Goal: Task Accomplishment & Management: Use online tool/utility

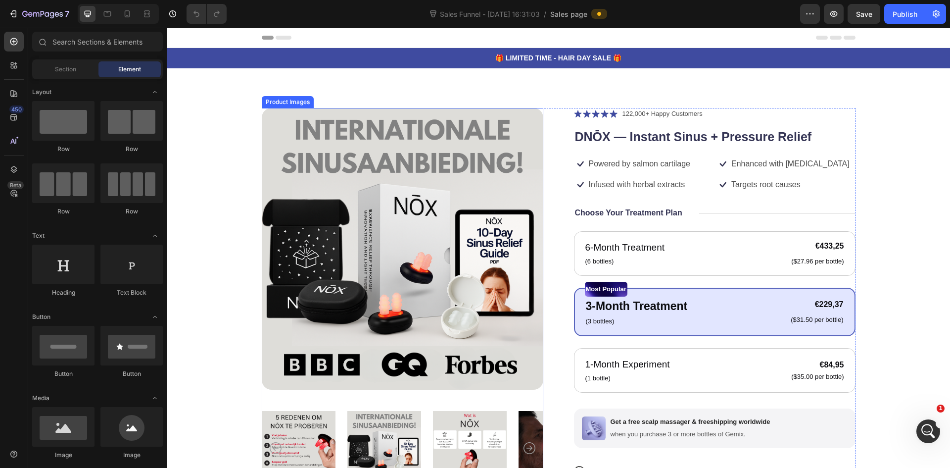
click at [280, 100] on div "Product Images" at bounding box center [288, 101] width 48 height 9
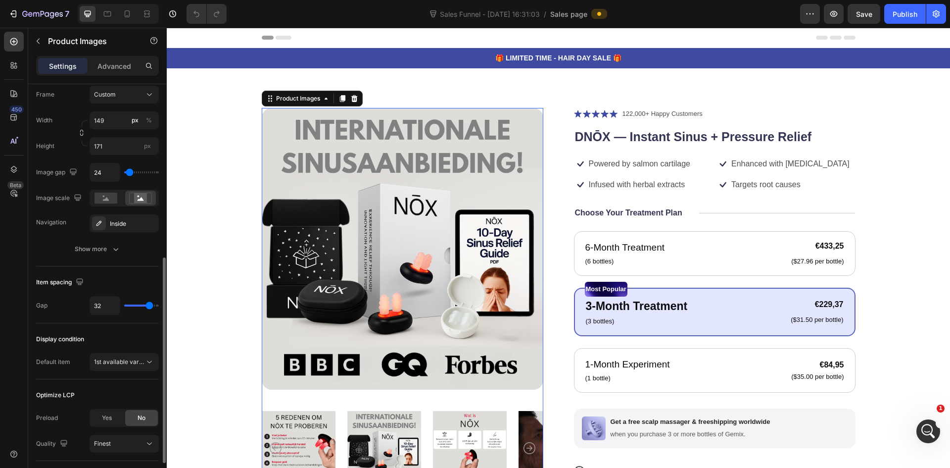
scroll to position [413, 0]
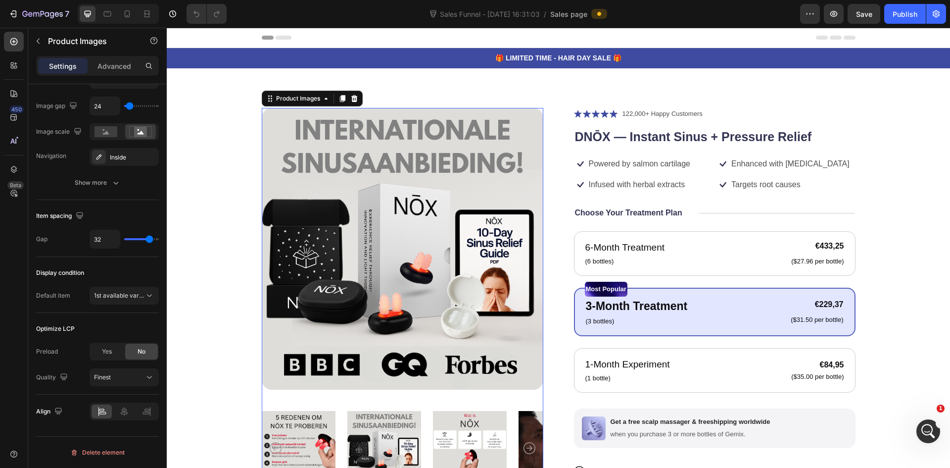
click at [18, 230] on div "450 Beta" at bounding box center [14, 238] width 20 height 412
click at [808, 9] on icon "button" at bounding box center [810, 14] width 10 height 10
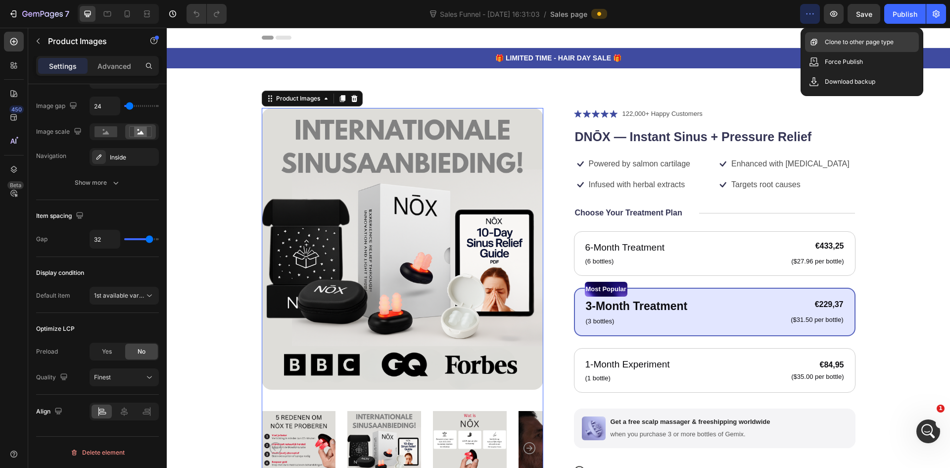
click at [838, 45] on p "Clone to other page type" at bounding box center [859, 42] width 69 height 10
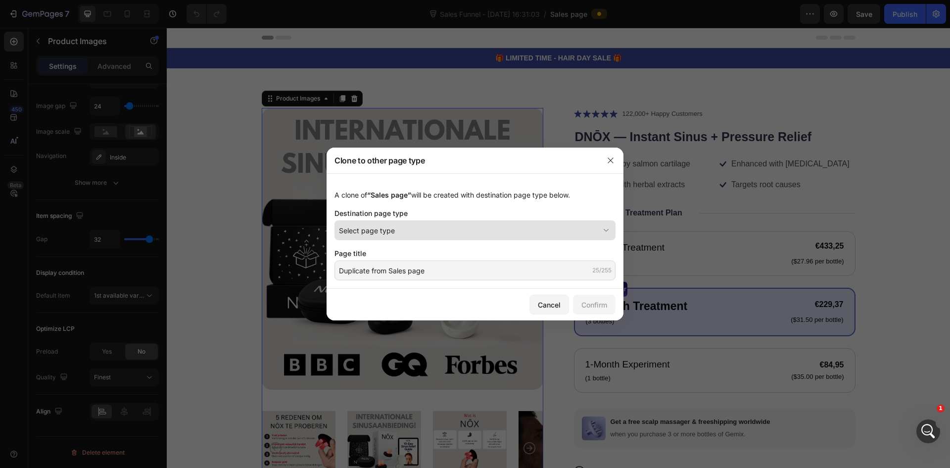
click at [385, 230] on span "Select page type" at bounding box center [367, 230] width 56 height 10
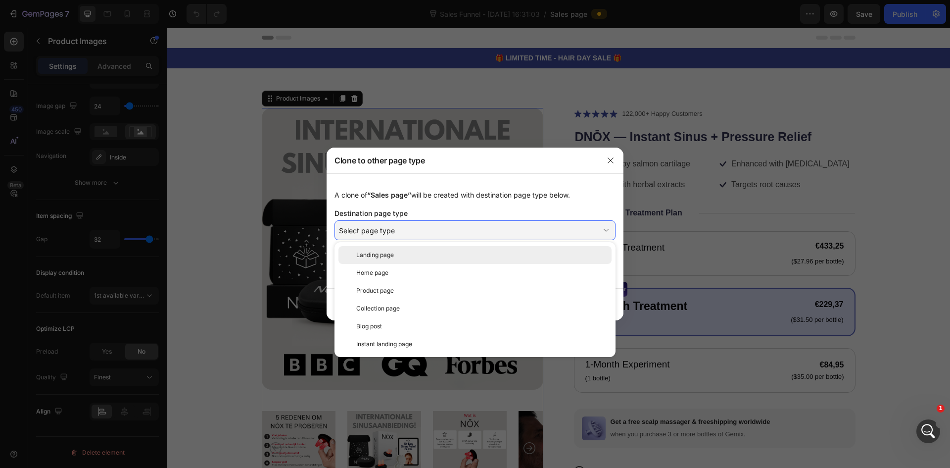
click at [370, 255] on span "Landing page" at bounding box center [375, 254] width 38 height 9
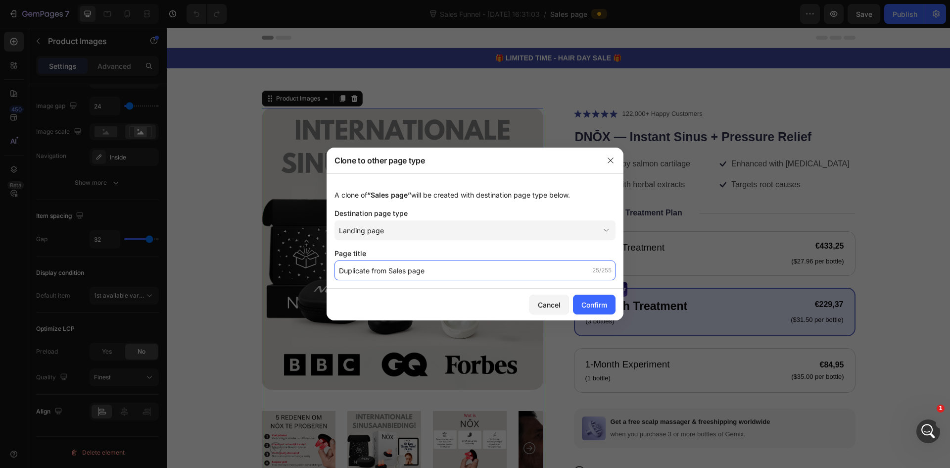
click at [354, 269] on input "Duplicate from Sales page" at bounding box center [475, 270] width 281 height 20
click at [340, 270] on input "Duplicate from Sales page" at bounding box center [475, 270] width 281 height 20
type input "[[PERSON_NAME]] Duplicate from Sales page"
click at [600, 304] on div "Confirm" at bounding box center [594, 304] width 26 height 10
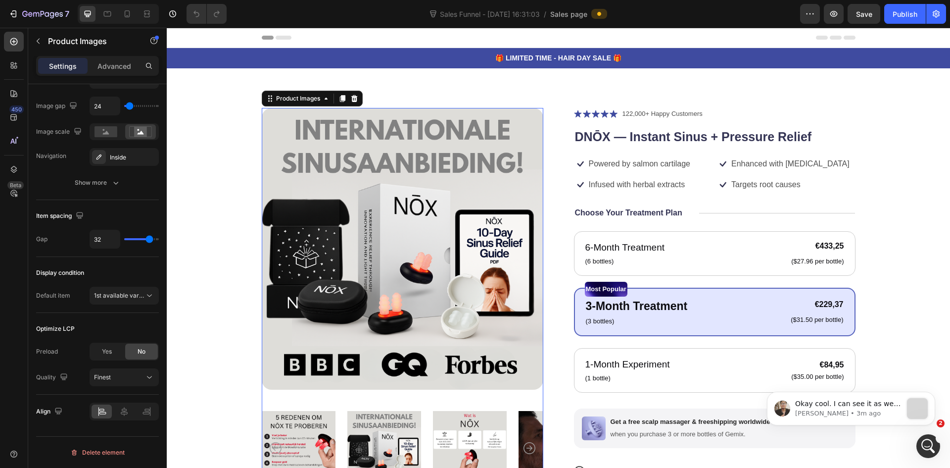
scroll to position [0, 0]
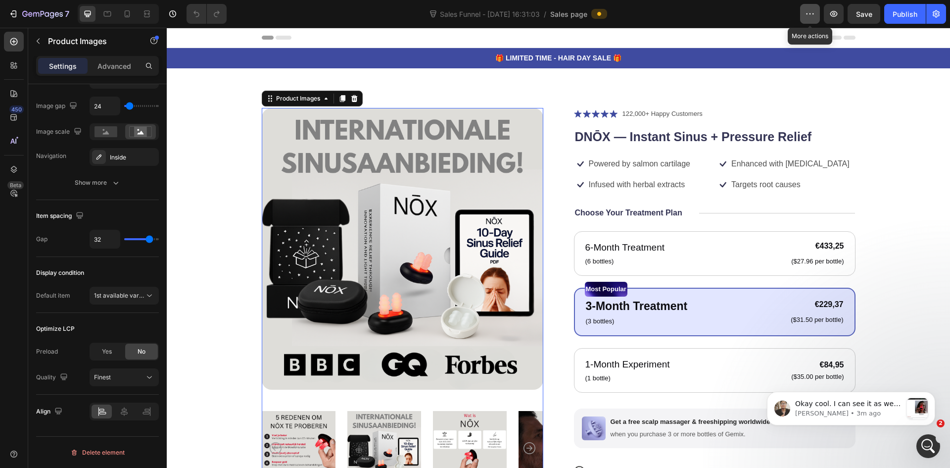
click at [809, 19] on button "button" at bounding box center [810, 14] width 20 height 20
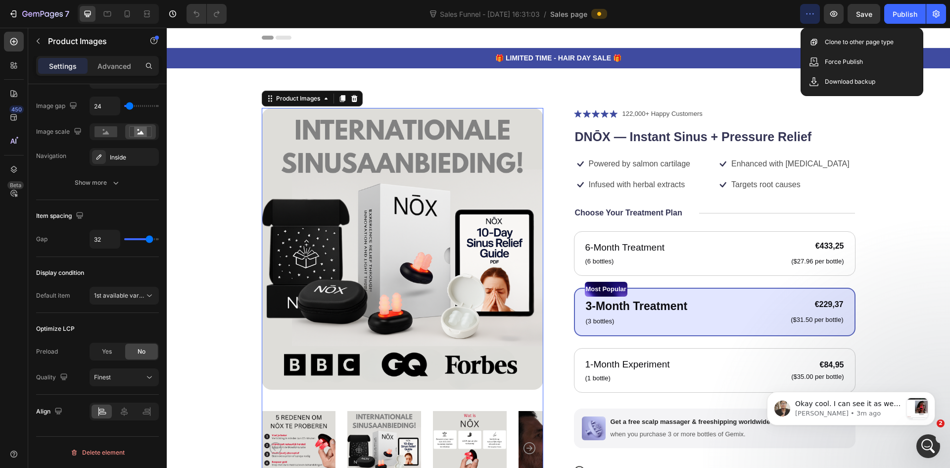
click at [809, 19] on button "button" at bounding box center [810, 14] width 20 height 20
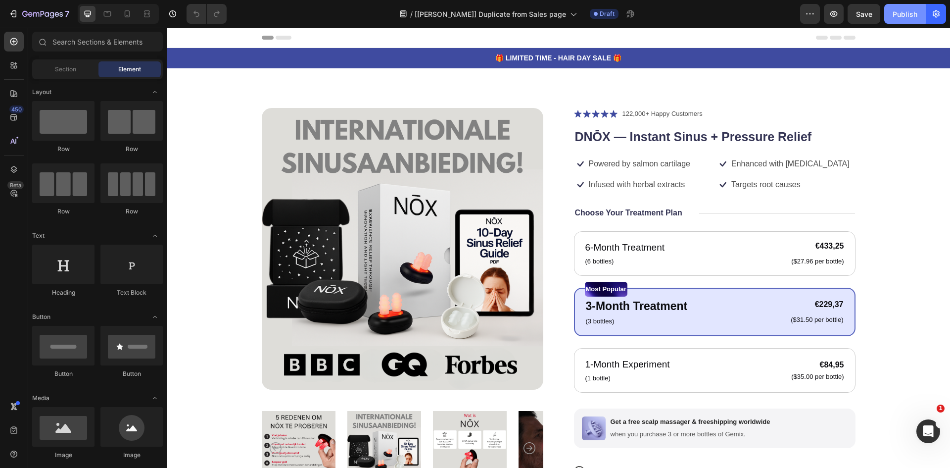
click at [898, 21] on button "Publish" at bounding box center [905, 14] width 42 height 20
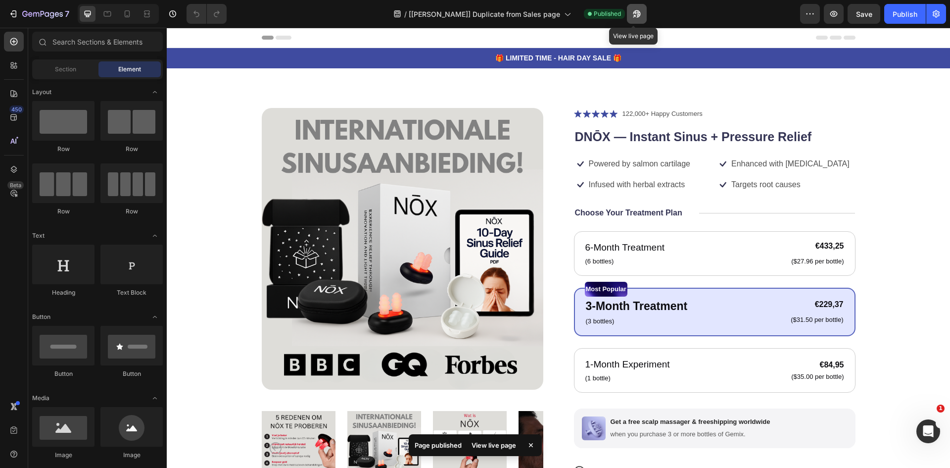
click at [642, 14] on button "button" at bounding box center [637, 14] width 20 height 20
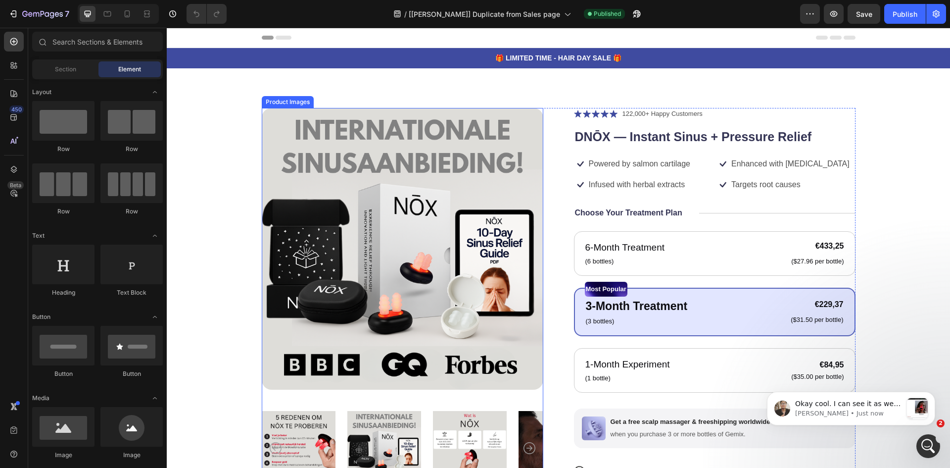
click at [312, 152] on img at bounding box center [403, 249] width 282 height 282
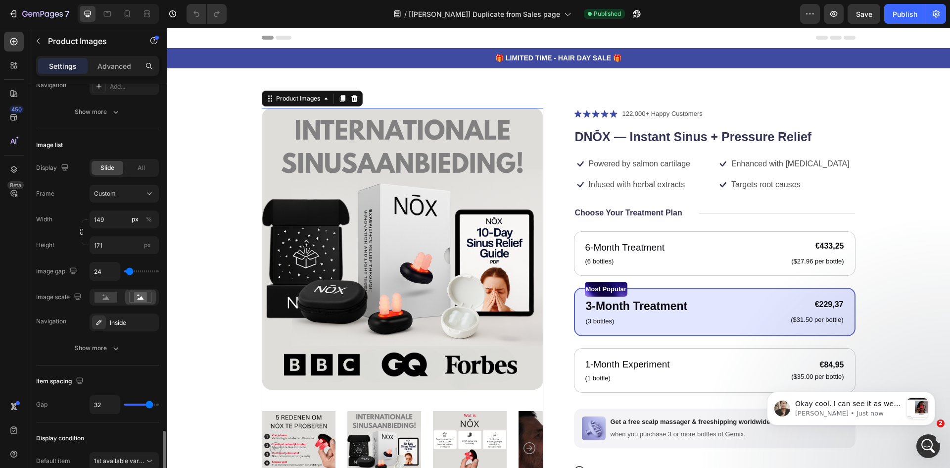
scroll to position [396, 0]
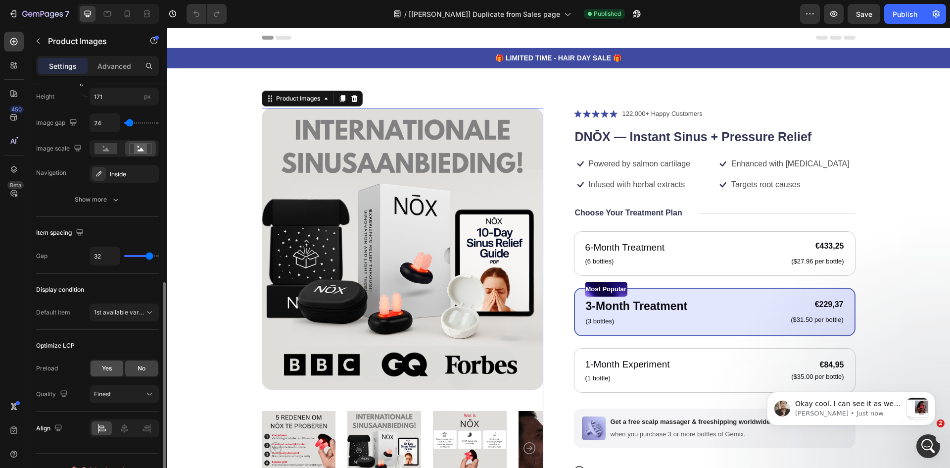
click at [104, 370] on span "Yes" at bounding box center [107, 368] width 10 height 9
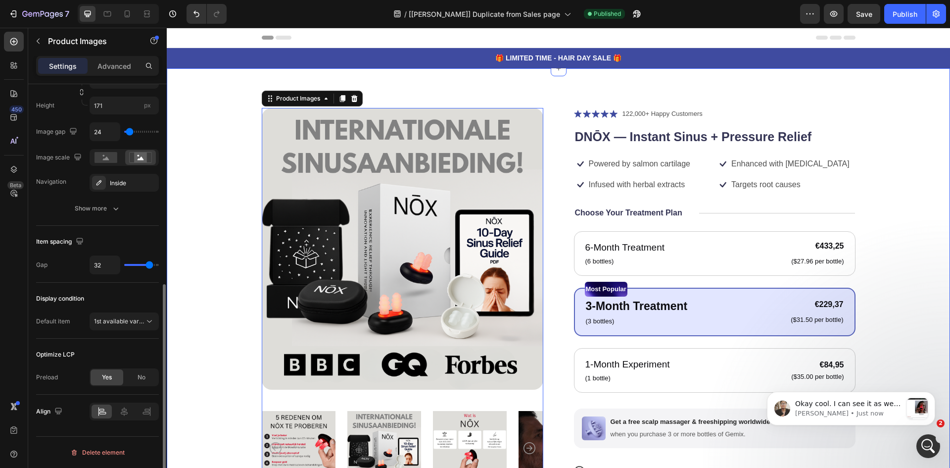
scroll to position [387, 0]
click at [905, 20] on button "Publish" at bounding box center [905, 14] width 42 height 20
click at [302, 98] on div "Product Images" at bounding box center [298, 98] width 48 height 9
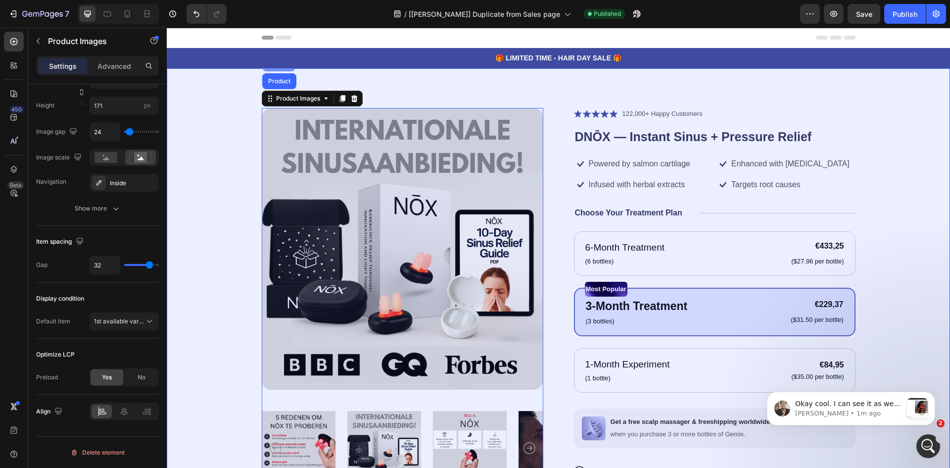
click at [274, 69] on div "Section" at bounding box center [278, 63] width 33 height 16
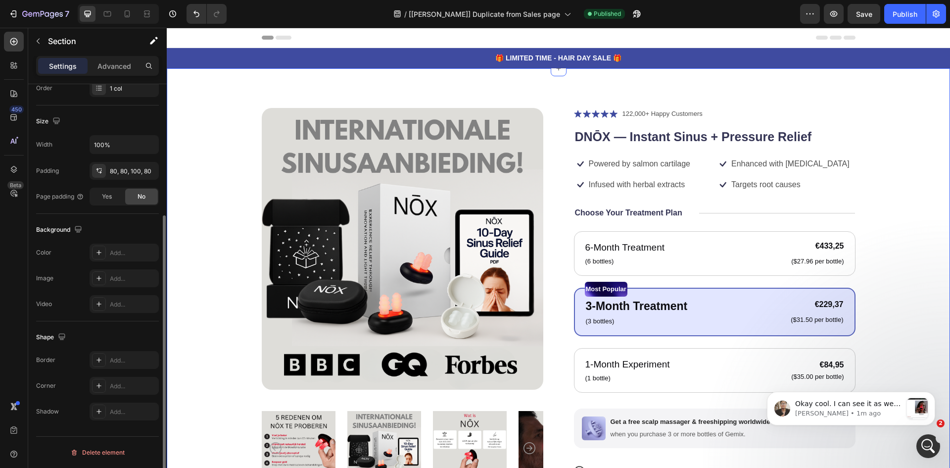
scroll to position [0, 0]
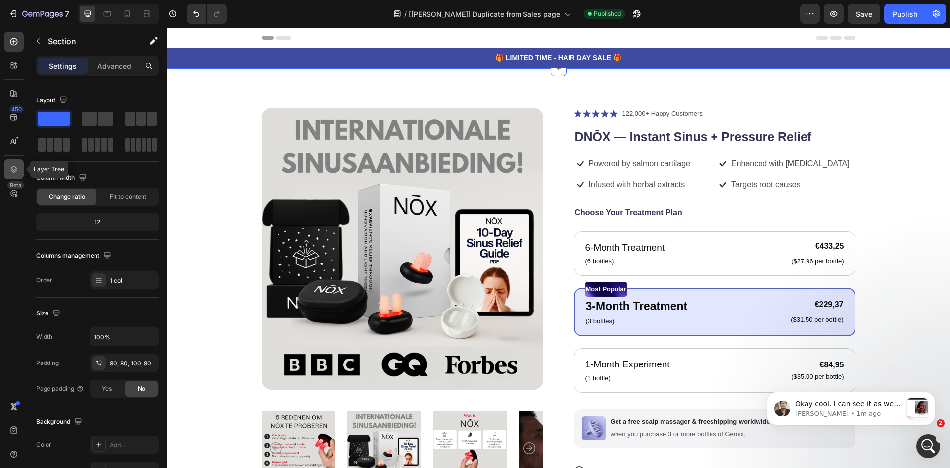
click at [11, 171] on icon at bounding box center [14, 169] width 6 height 7
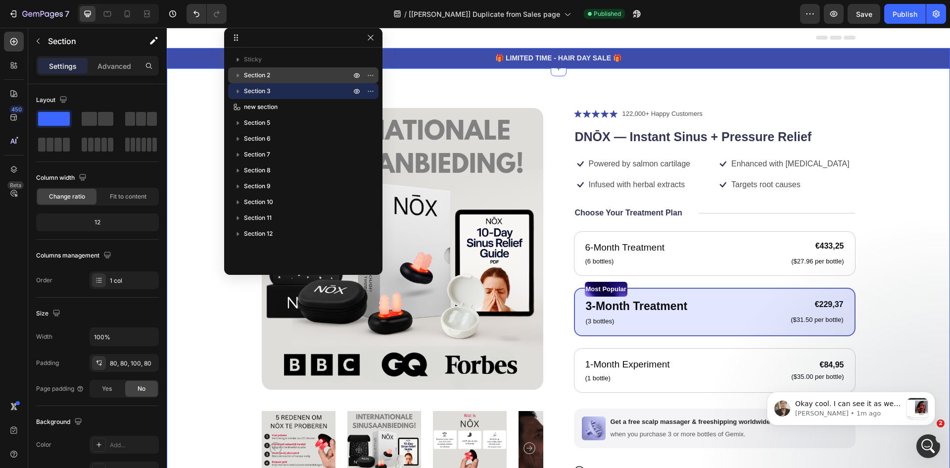
click at [250, 77] on span "Section 2" at bounding box center [257, 75] width 26 height 10
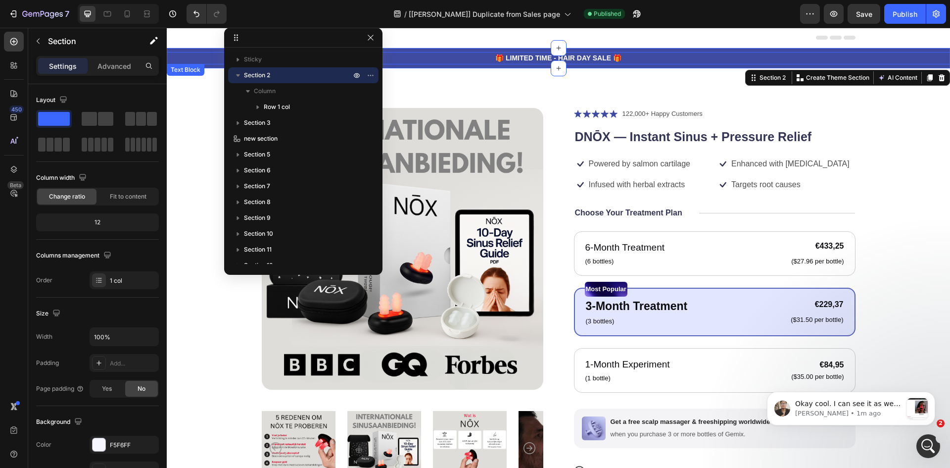
click at [433, 57] on p "🎁 LIMITED TIME - HAIR DAY SALE 🎁" at bounding box center [558, 58] width 781 height 10
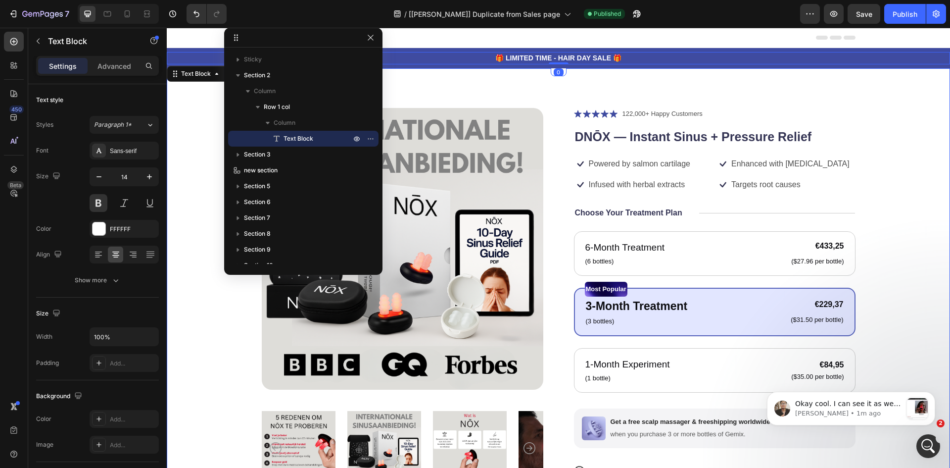
click at [435, 74] on div "Product Images Icon Icon Icon Icon Icon Icon List 122,000+ Happy Customers Text…" at bounding box center [558, 340] width 783 height 544
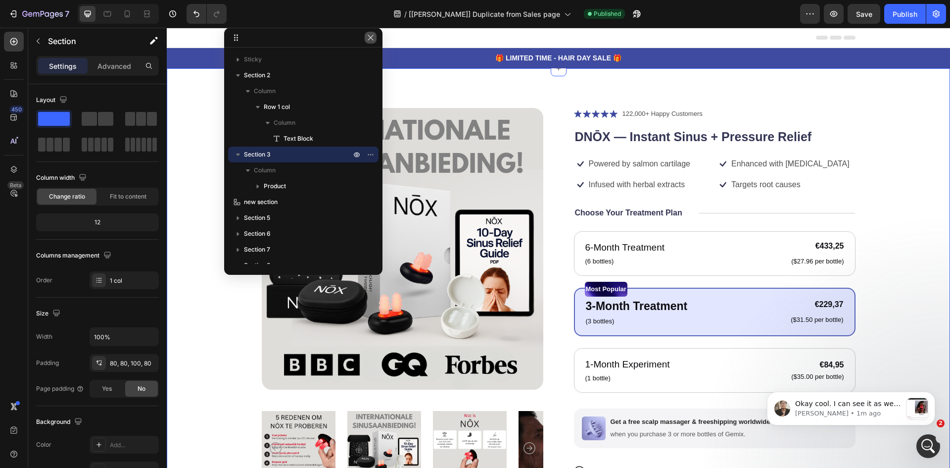
click at [371, 37] on icon "button" at bounding box center [371, 38] width 8 height 8
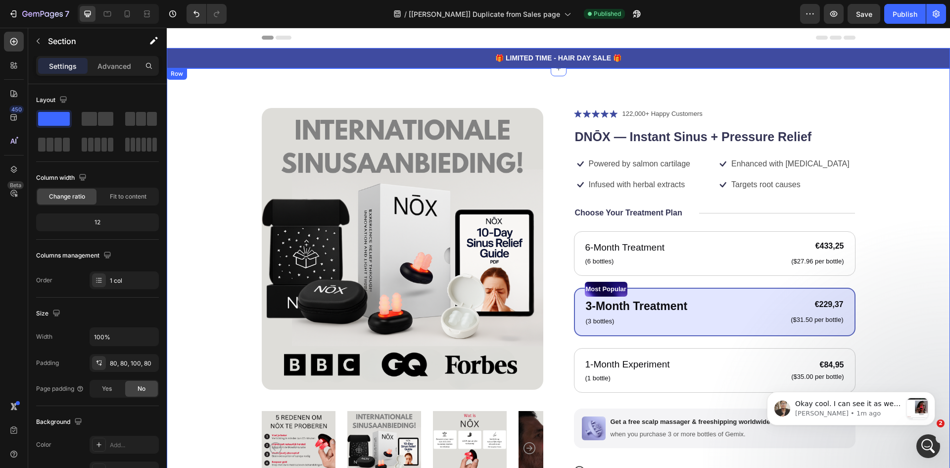
click at [412, 50] on div "🎁 LIMITED TIME - HAIR DAY SALE 🎁 Text Block Row" at bounding box center [558, 58] width 783 height 20
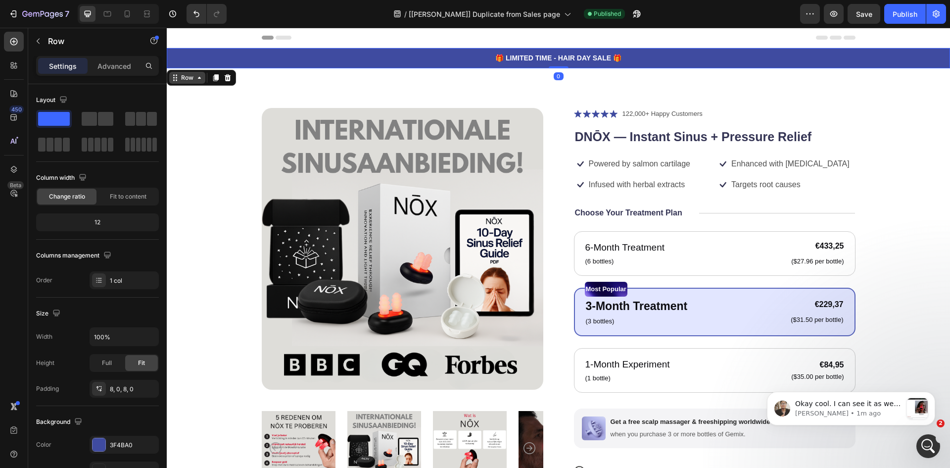
click at [185, 76] on div "Row" at bounding box center [187, 77] width 16 height 9
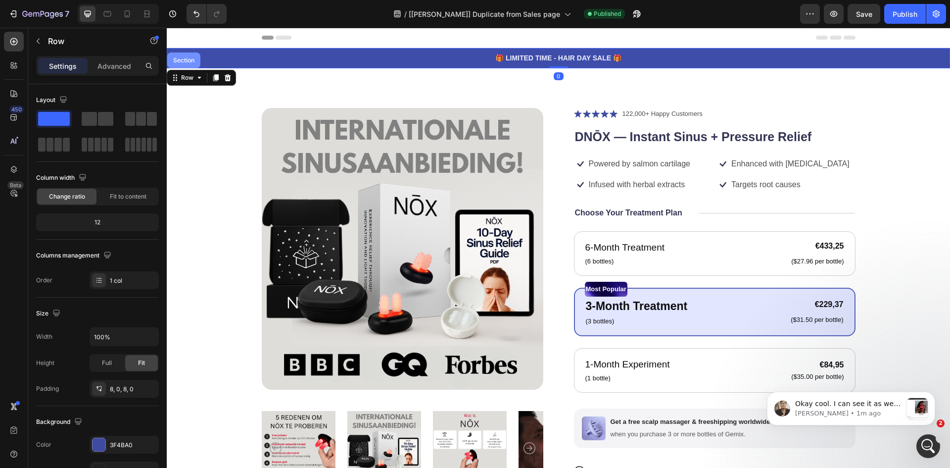
click at [182, 58] on div "Section" at bounding box center [183, 60] width 25 height 6
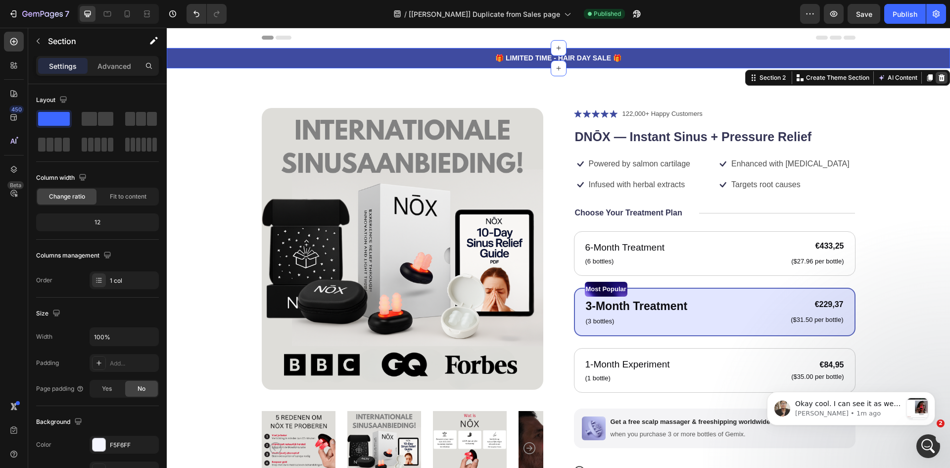
click at [938, 77] on icon at bounding box center [942, 78] width 8 height 8
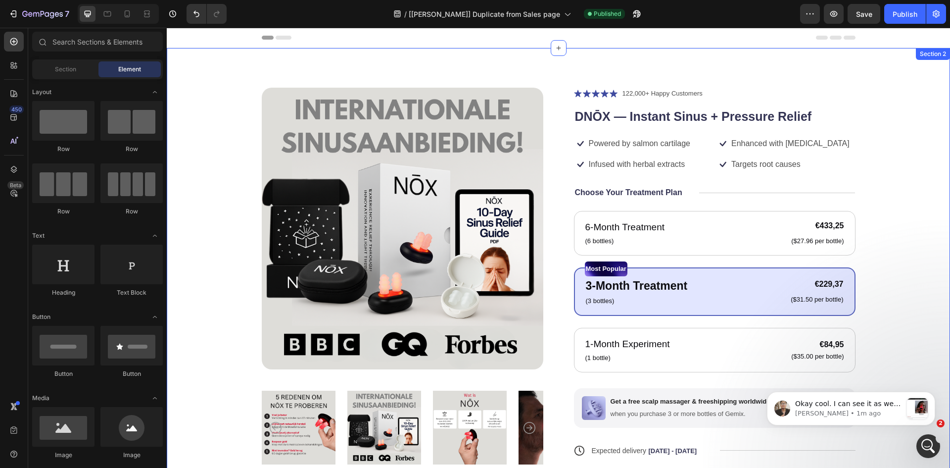
click at [747, 58] on div "Product Images Icon Icon Icon Icon Icon Icon List 122,000+ Happy Customers Text…" at bounding box center [558, 320] width 783 height 544
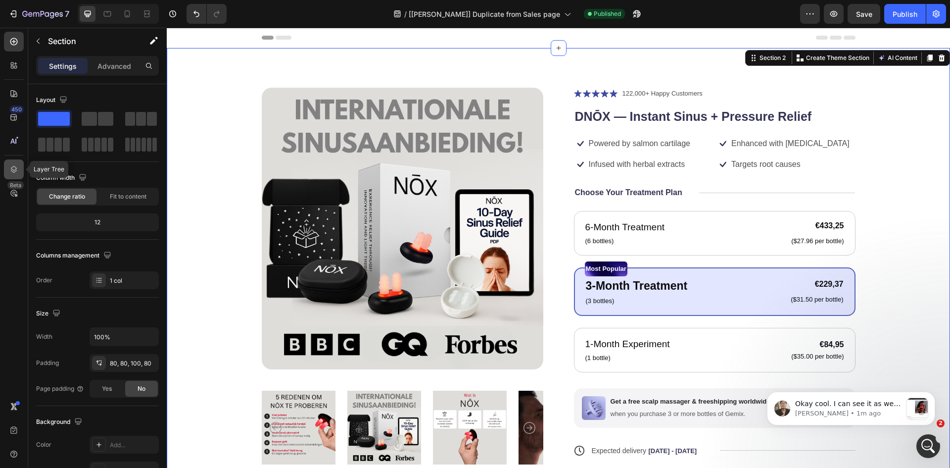
click at [16, 160] on div at bounding box center [14, 169] width 20 height 20
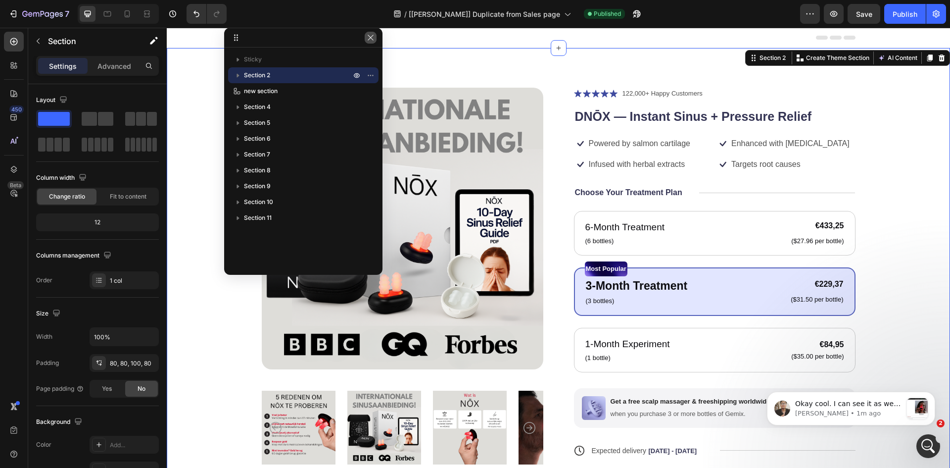
click at [373, 39] on icon "button" at bounding box center [371, 38] width 8 height 8
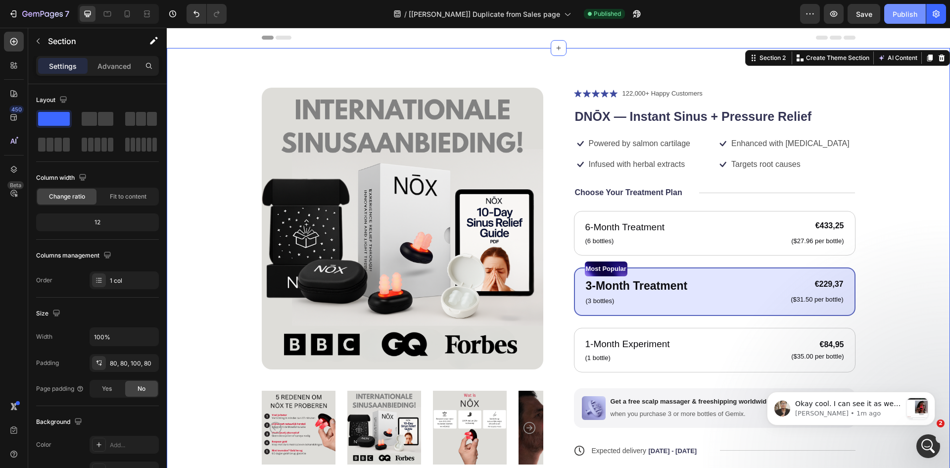
click at [905, 12] on div "Publish" at bounding box center [905, 14] width 25 height 10
click at [126, 17] on icon at bounding box center [127, 13] width 5 height 7
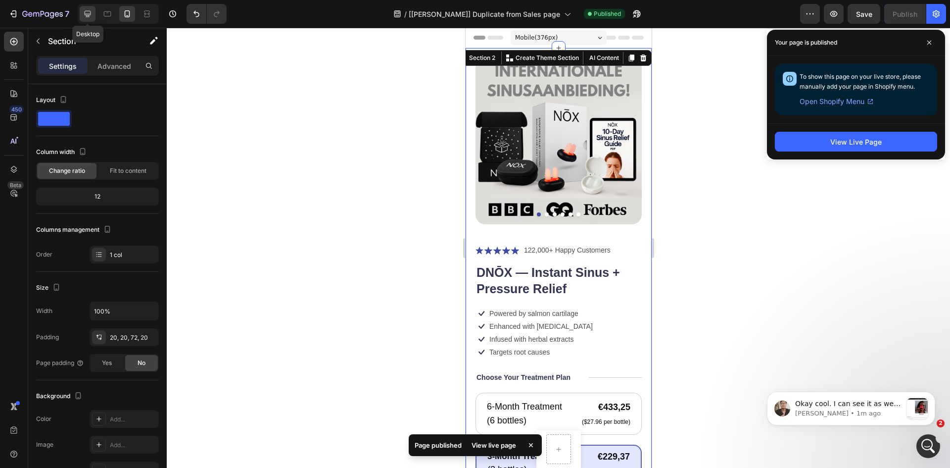
click at [91, 14] on icon at bounding box center [88, 14] width 6 height 6
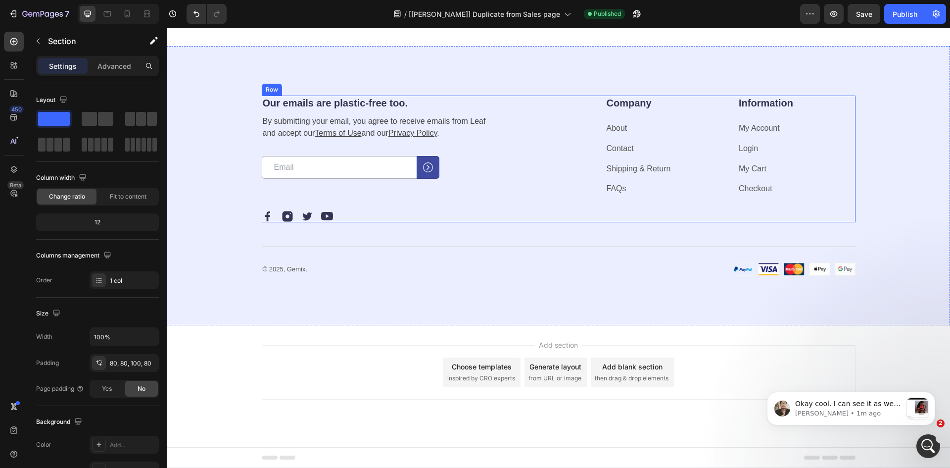
scroll to position [3247, 0]
